Goal: Information Seeking & Learning: Learn about a topic

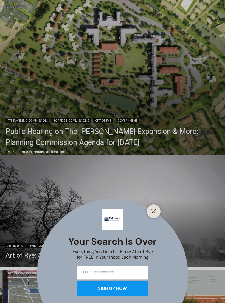
scroll to position [183, 0]
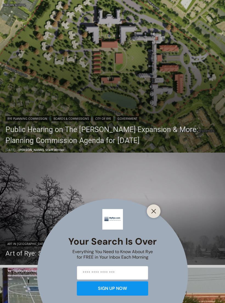
click at [164, 221] on div "Your Search is Over Everything You Need to Know About Rye for FREE in Your Inbo…" at bounding box center [112, 151] width 225 height 303
click at [163, 223] on div "Your Search is Over Everything You Need to Know About Rye for FREE in Your Inbo…" at bounding box center [112, 151] width 225 height 303
click at [155, 215] on button "Close" at bounding box center [154, 211] width 8 height 8
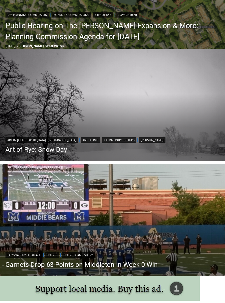
scroll to position [286, 0]
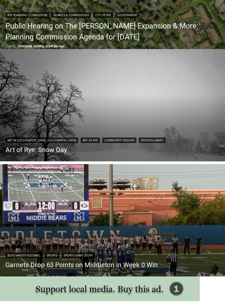
click at [173, 144] on img "Read More Art of Rye: Snow Day" at bounding box center [112, 105] width 225 height 112
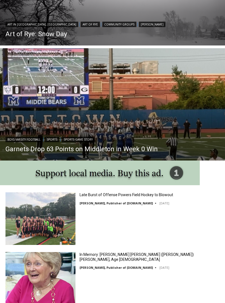
scroll to position [402, 0]
click at [28, 133] on header "Boys Varsity Football | Sports | Sports Game Story Garnets Drop 63 Points on Mi…" at bounding box center [81, 145] width 163 height 31
click at [16, 114] on img "Read More Garnets Drop 63 Points on Middleton in Week 0 Win" at bounding box center [112, 104] width 225 height 112
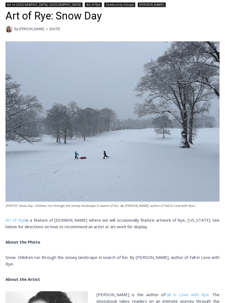
scroll to position [157, 0]
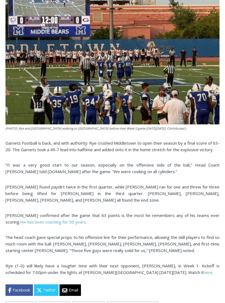
scroll to position [242, 0]
